Goal: Use online tool/utility: Utilize a website feature to perform a specific function

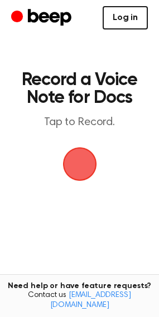
click at [125, 25] on link "Log in" at bounding box center [124, 17] width 45 height 23
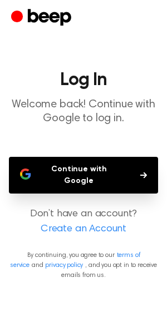
click at [89, 167] on button "Continue with Google" at bounding box center [83, 175] width 149 height 37
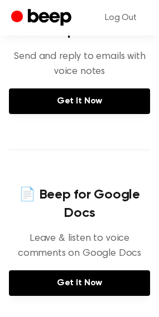
scroll to position [412, 0]
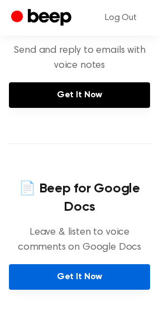
click at [51, 265] on link "Get It Now" at bounding box center [79, 278] width 141 height 26
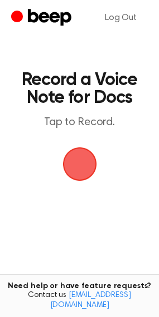
click at [78, 165] on span "button" at bounding box center [79, 164] width 36 height 36
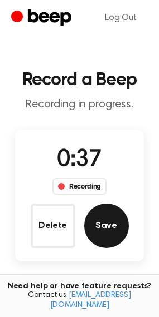
click at [102, 229] on button "Save" at bounding box center [106, 226] width 45 height 45
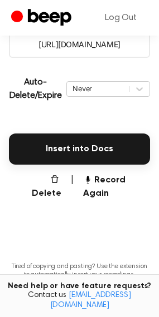
scroll to position [218, 0]
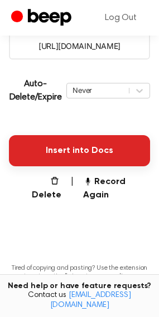
click at [74, 156] on button "Insert into Docs" at bounding box center [79, 150] width 141 height 31
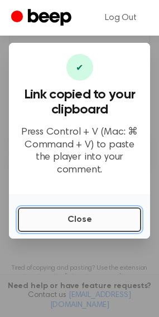
click at [77, 216] on button "Close" at bounding box center [79, 220] width 123 height 25
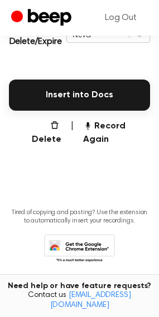
scroll to position [18, 0]
